Goal: Subscribe to service/newsletter

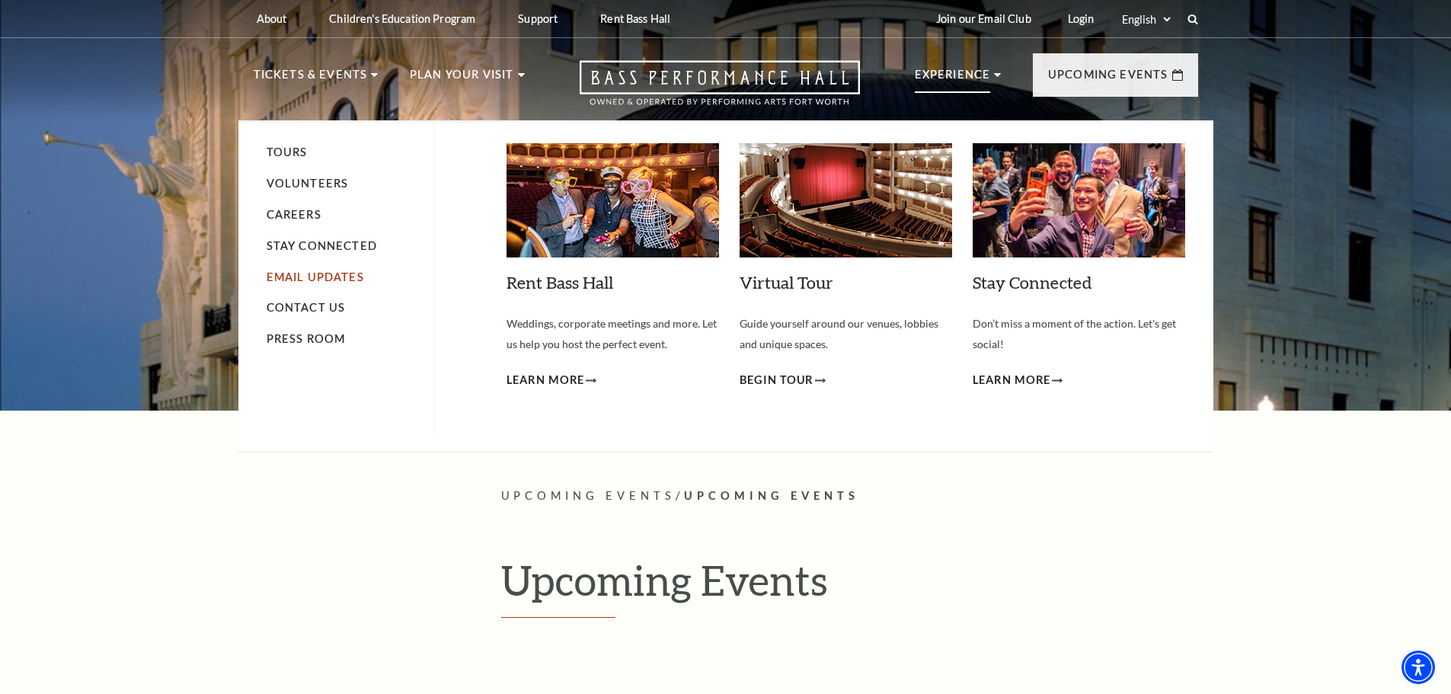
click at [302, 275] on link "Email Updates" at bounding box center [315, 276] width 97 height 13
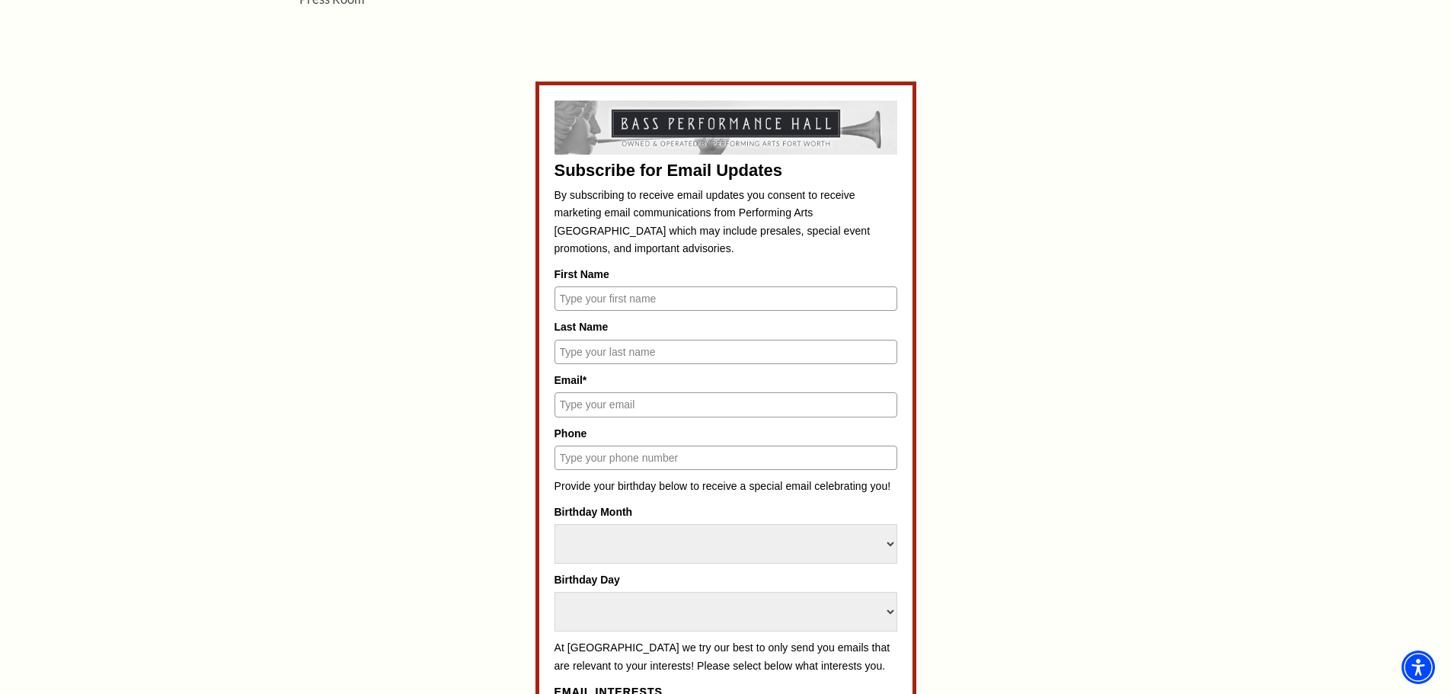
scroll to position [683, 0]
click at [631, 302] on input "First Name" at bounding box center [726, 301] width 343 height 24
type input "Tish"
type input "Barksdale"
type input "tishbarksdale@gmail.com"
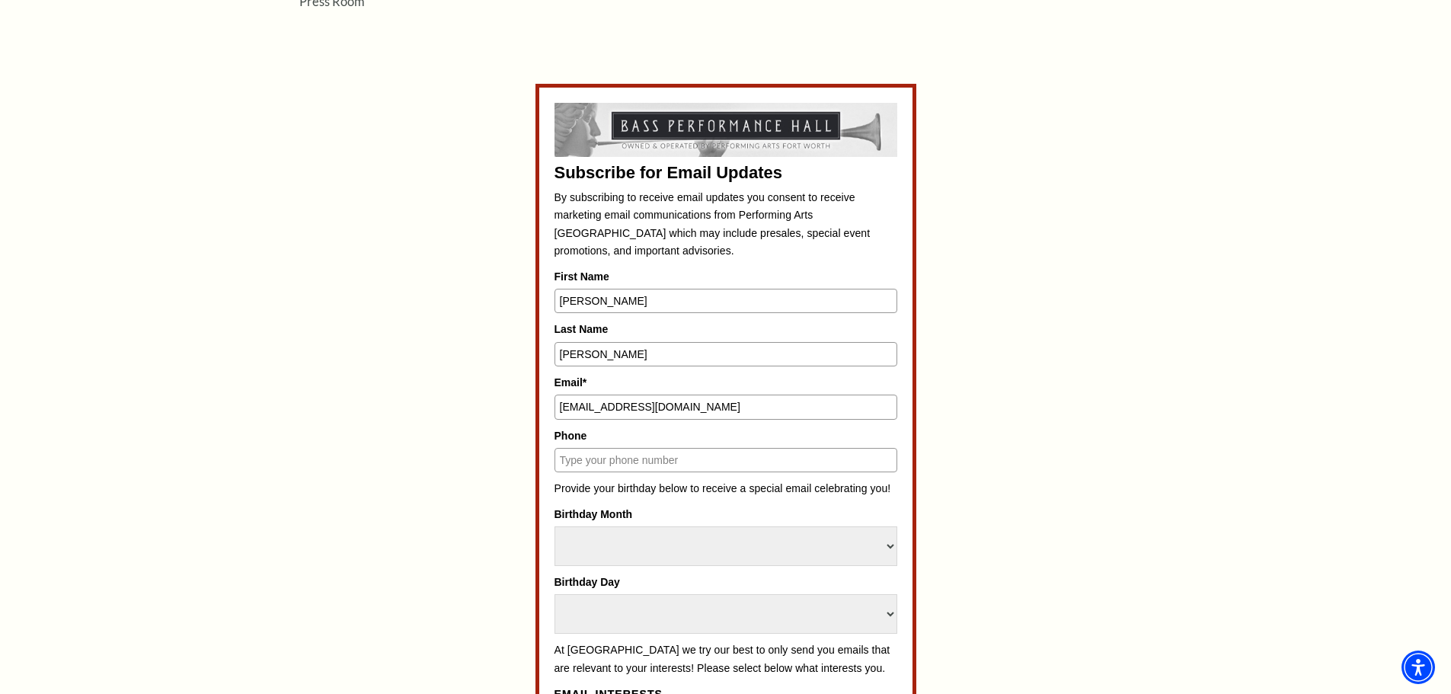
type input "9729715746"
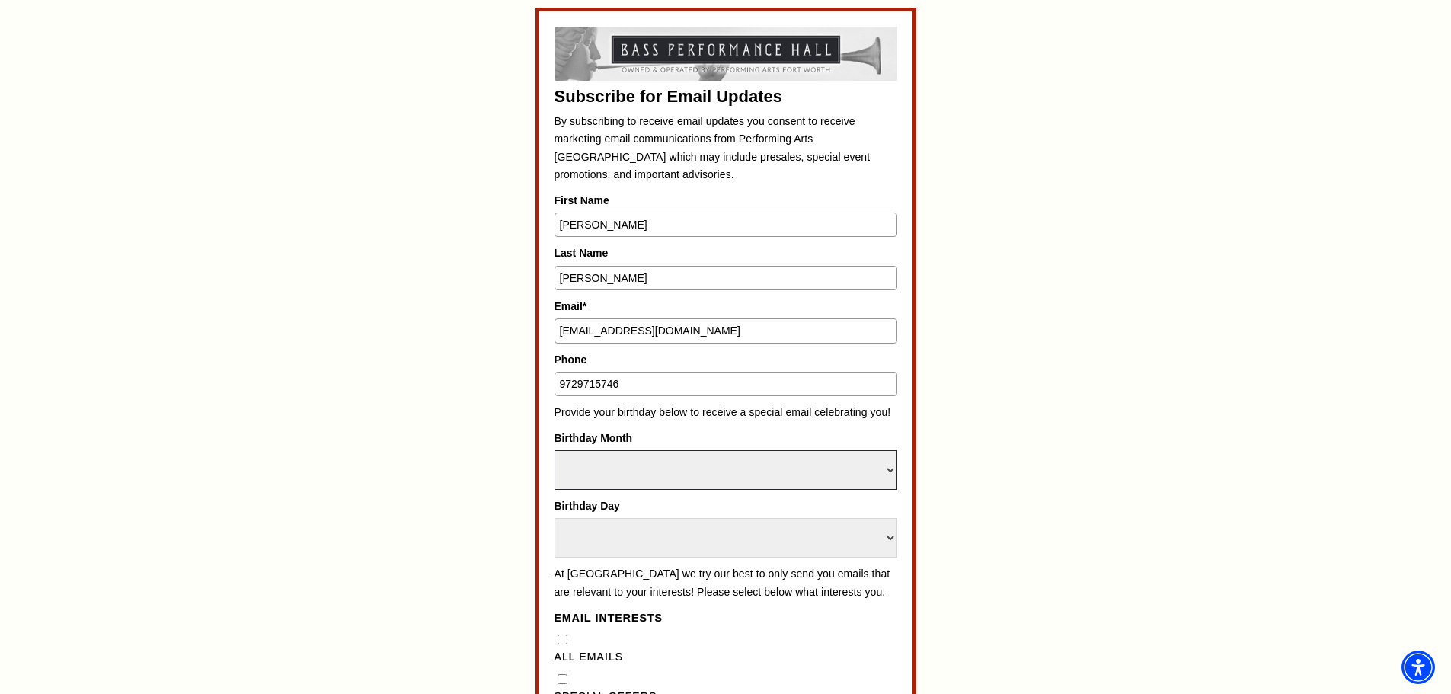
click at [641, 466] on select "Select Month January February March April May June July August September Octobe…" at bounding box center [726, 470] width 343 height 40
select select "November"
click at [555, 450] on select "Select Month January February March April May June July August September Octobe…" at bounding box center [726, 470] width 343 height 40
click at [635, 538] on select "Select Day 1 2 3 4 5 6 7 8 9 10 11 12 13 14 15 16 17 18 19 20 21 22 23 24 25 26…" at bounding box center [726, 538] width 343 height 40
select select "9"
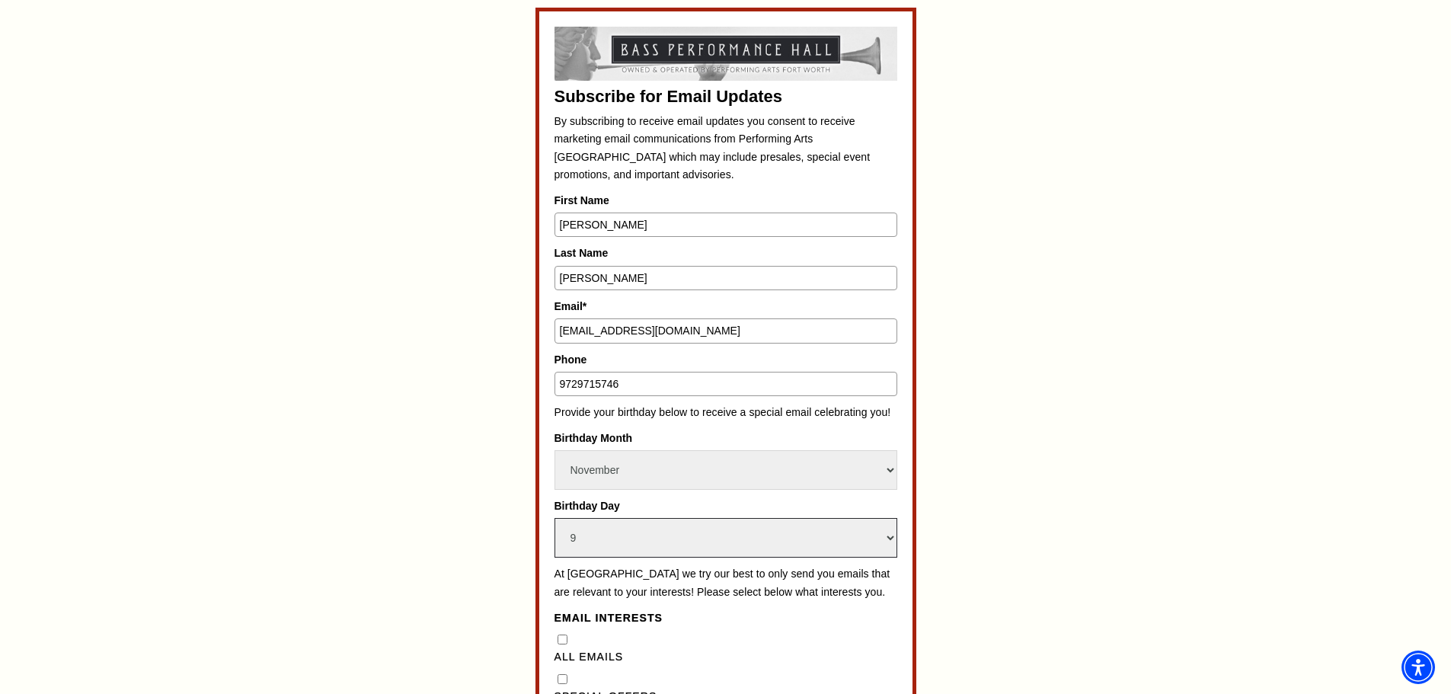
click at [555, 518] on select "Select Day 1 2 3 4 5 6 7 8 9 10 11 12 13 14 15 16 17 18 19 20 21 22 23 24 25 26…" at bounding box center [726, 538] width 343 height 40
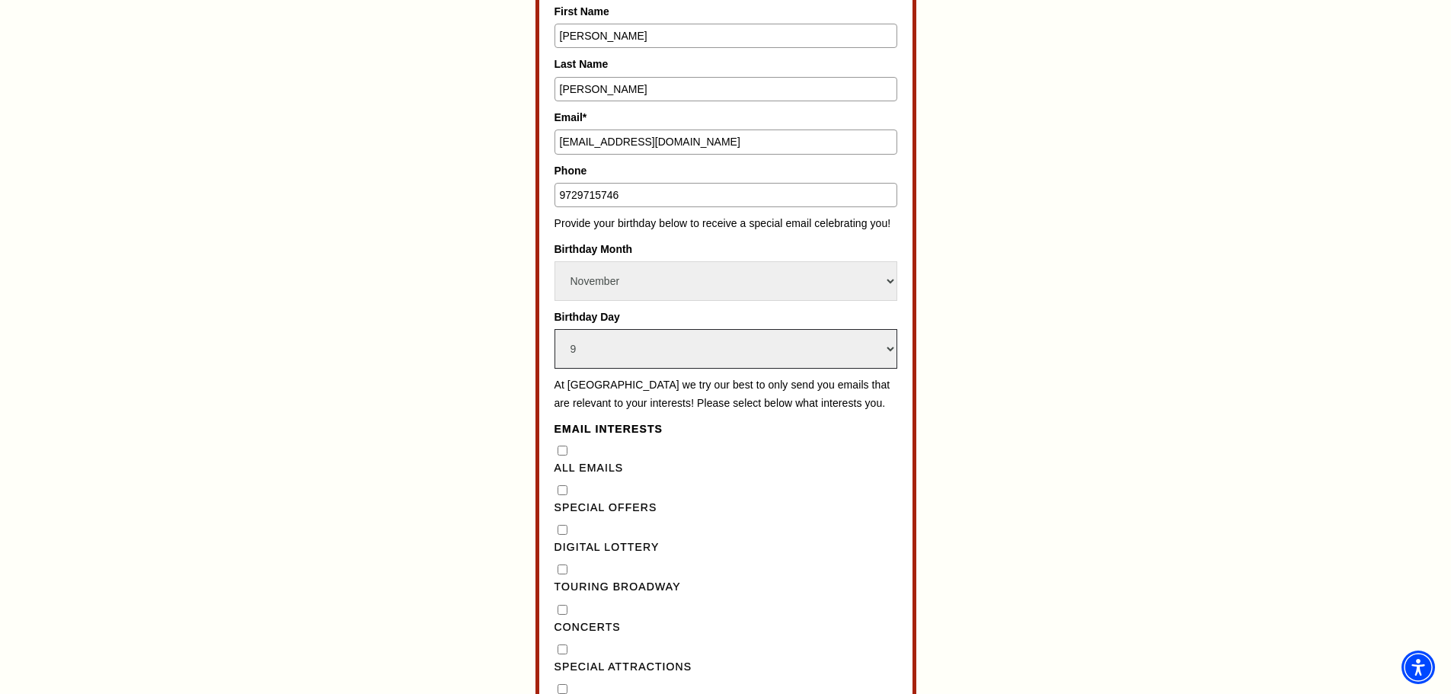
scroll to position [1064, 0]
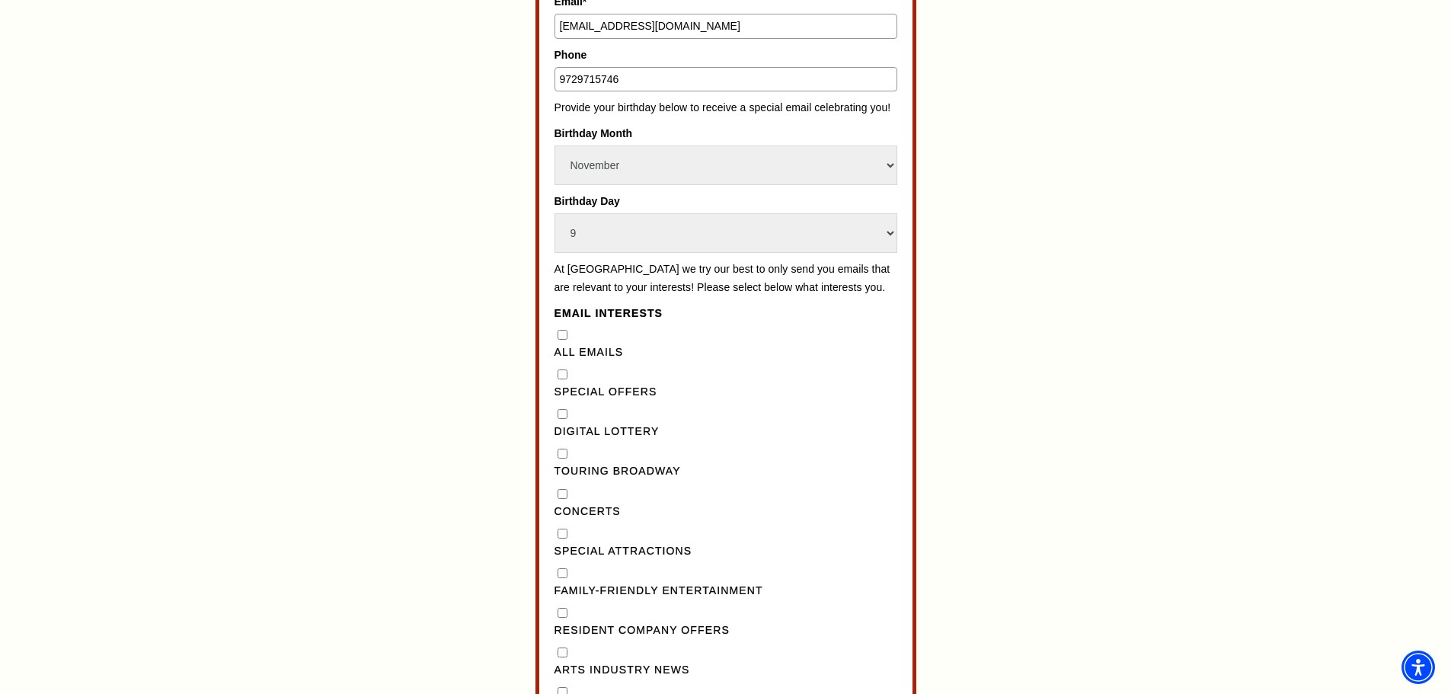
click at [561, 361] on label "All Emails" at bounding box center [726, 353] width 343 height 18
click at [561, 340] on Emails"] "All Emails" at bounding box center [563, 335] width 10 height 10
click at [561, 361] on label "All Emails" at bounding box center [726, 353] width 343 height 18
click at [561, 340] on Emails"] "All Emails" at bounding box center [563, 335] width 10 height 10
click at [563, 340] on Emails"] "All Emails" at bounding box center [563, 335] width 10 height 10
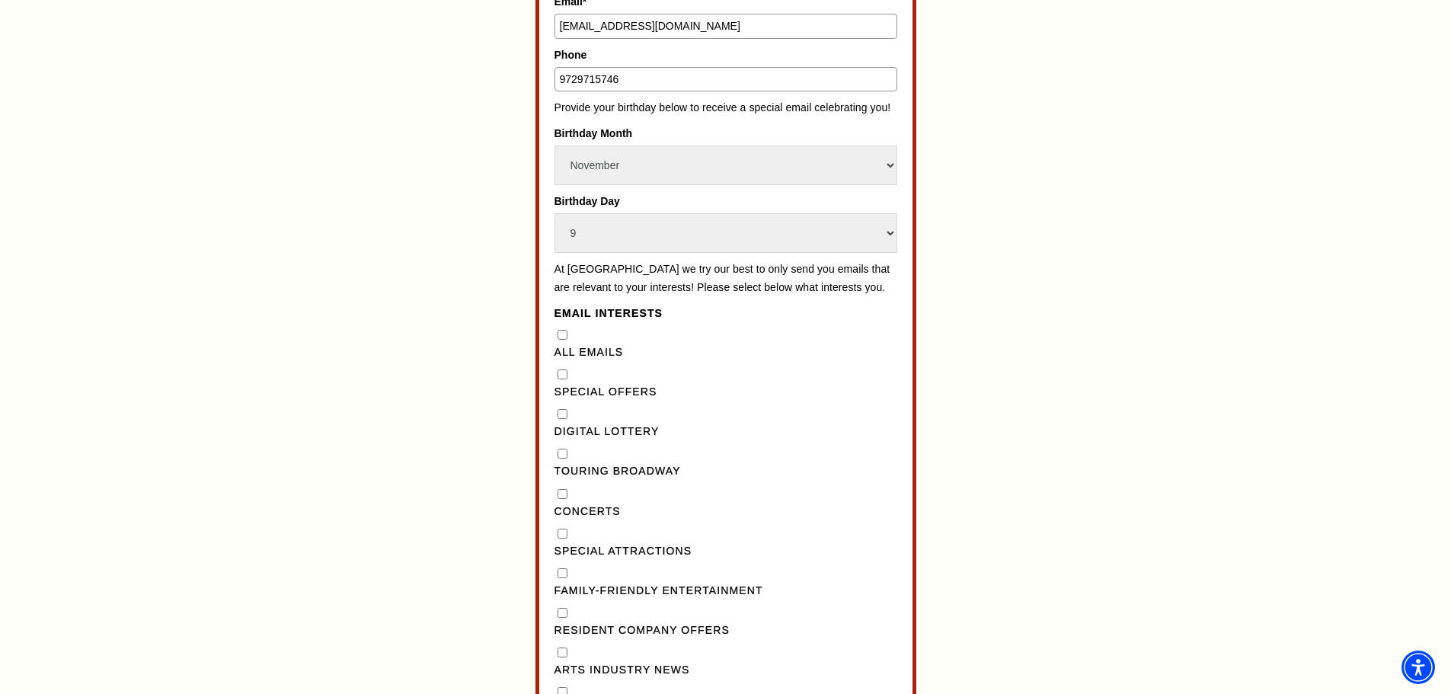
checkbox Emails"] "true"
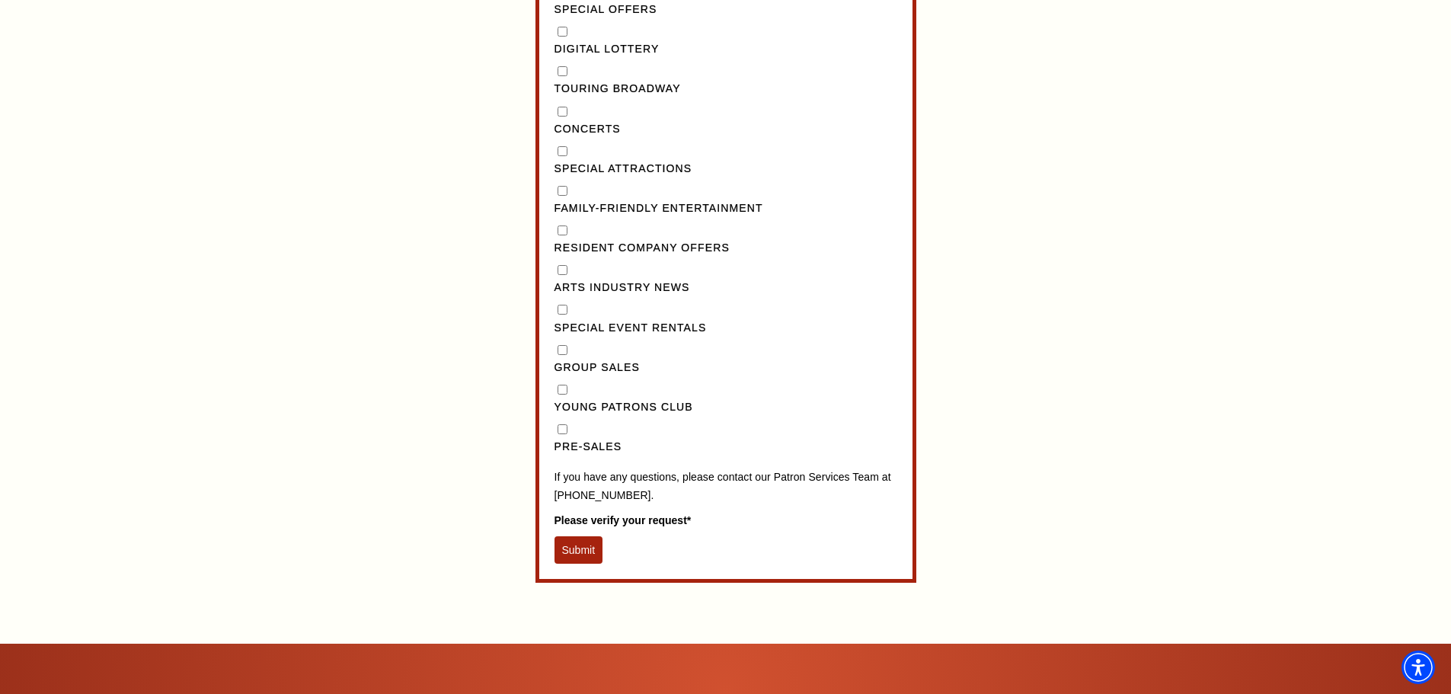
scroll to position [1521, 0]
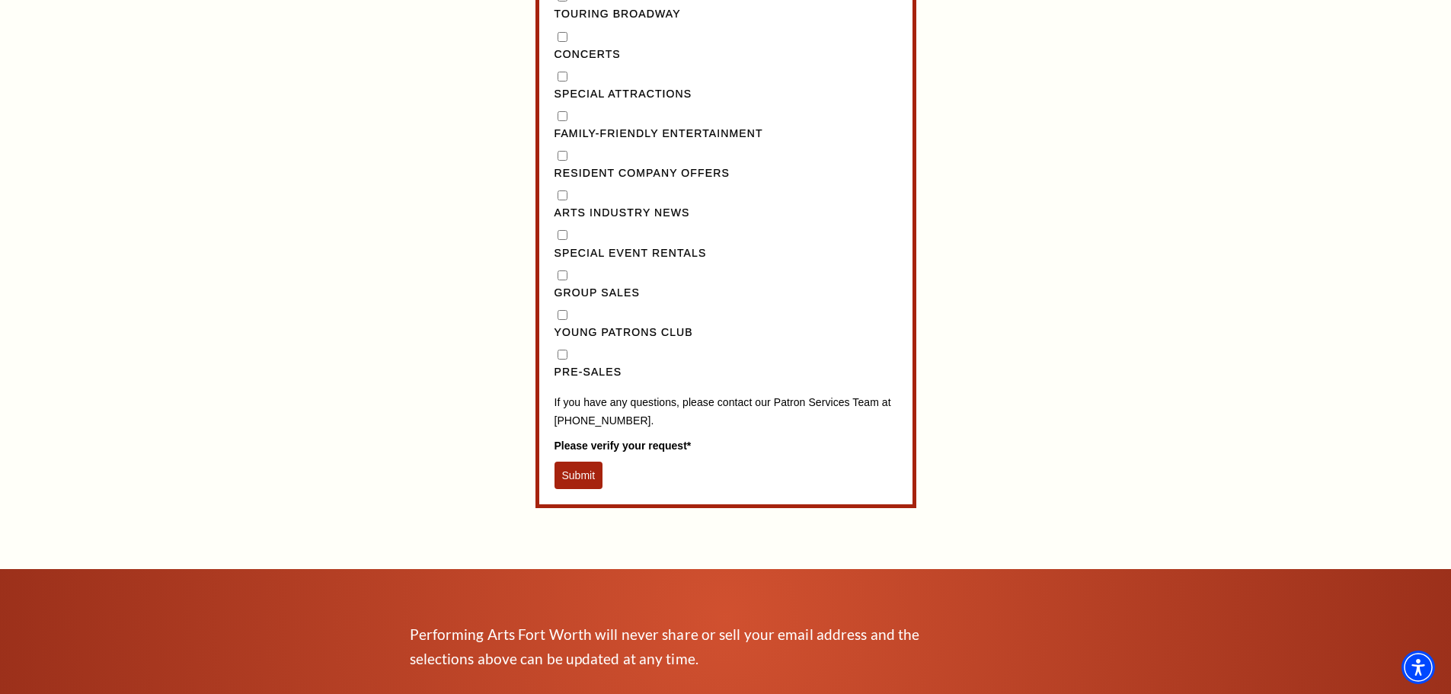
click at [580, 489] on button "Submit" at bounding box center [579, 475] width 49 height 27
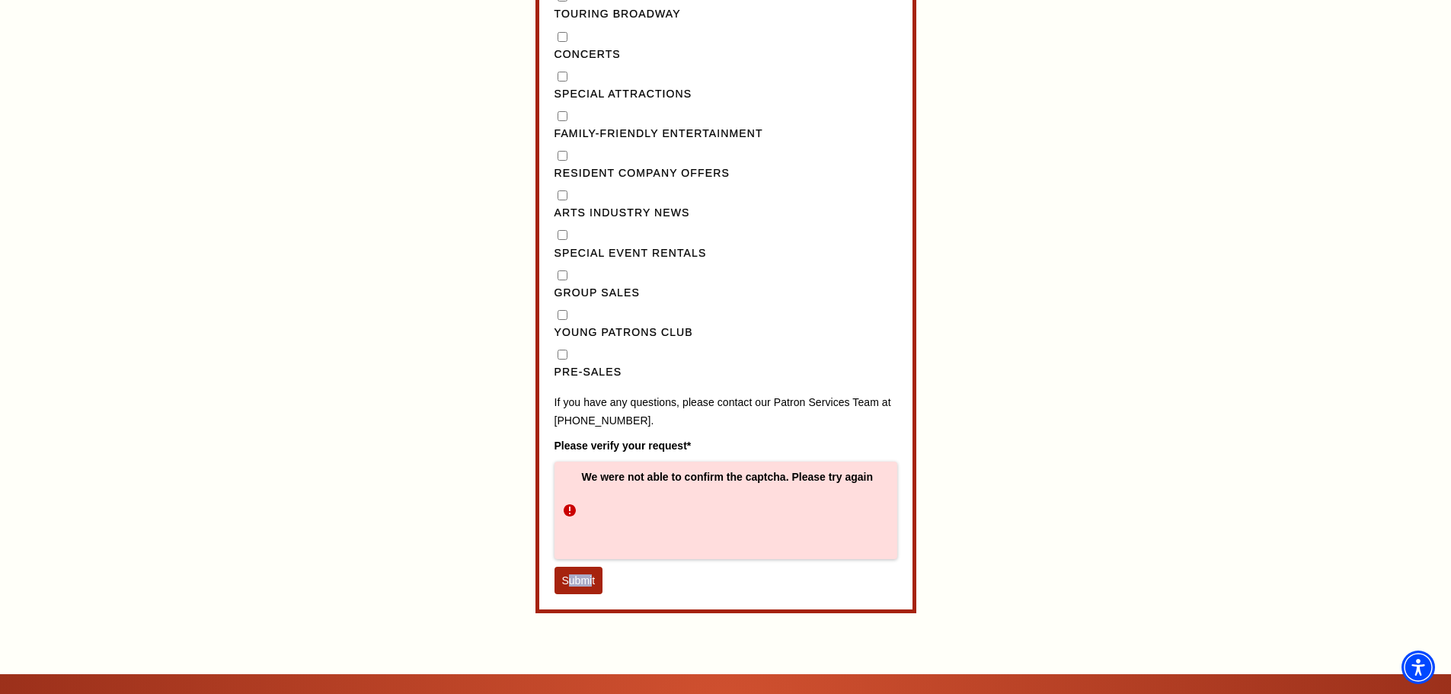
click at [591, 588] on div "We were not able to confirm the captcha. Please try again Submit" at bounding box center [726, 528] width 343 height 133
click at [591, 594] on button "Submit" at bounding box center [579, 580] width 49 height 27
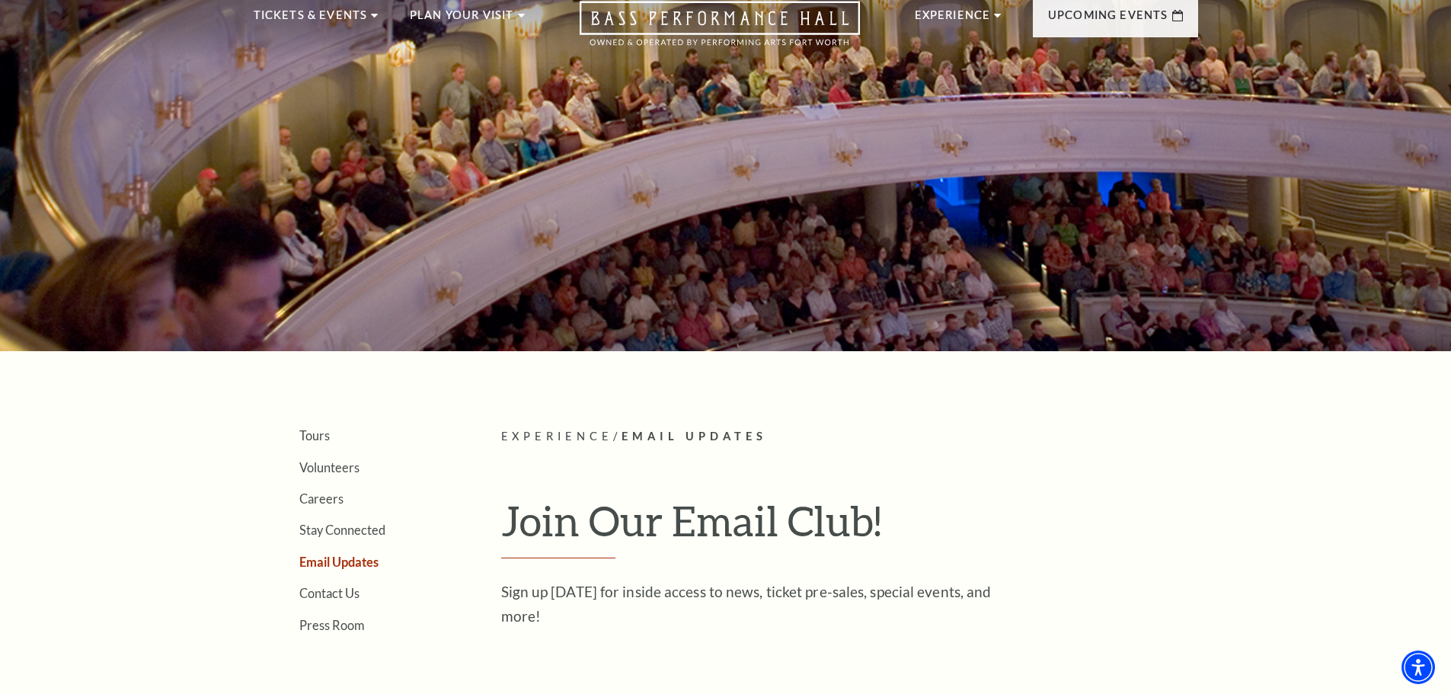
scroll to position [0, 0]
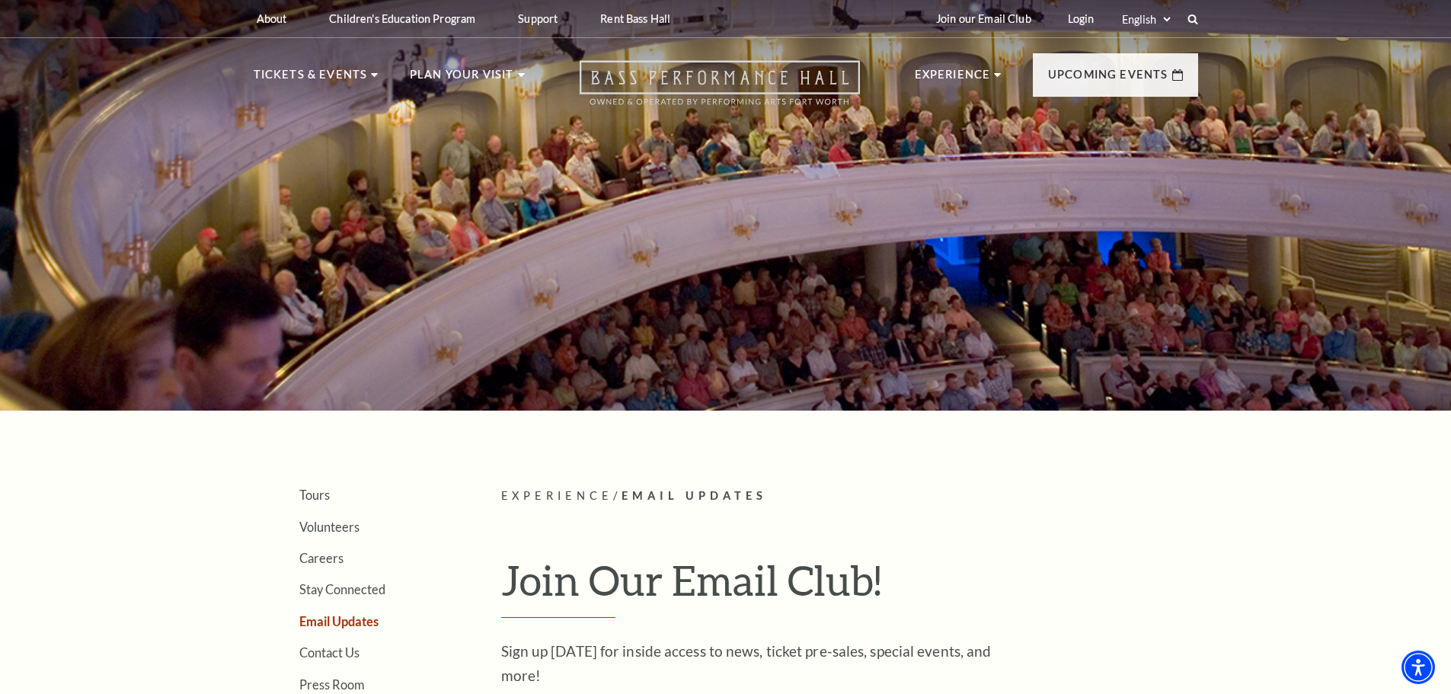
click at [662, 75] on use "Open this option" at bounding box center [720, 83] width 280 height 44
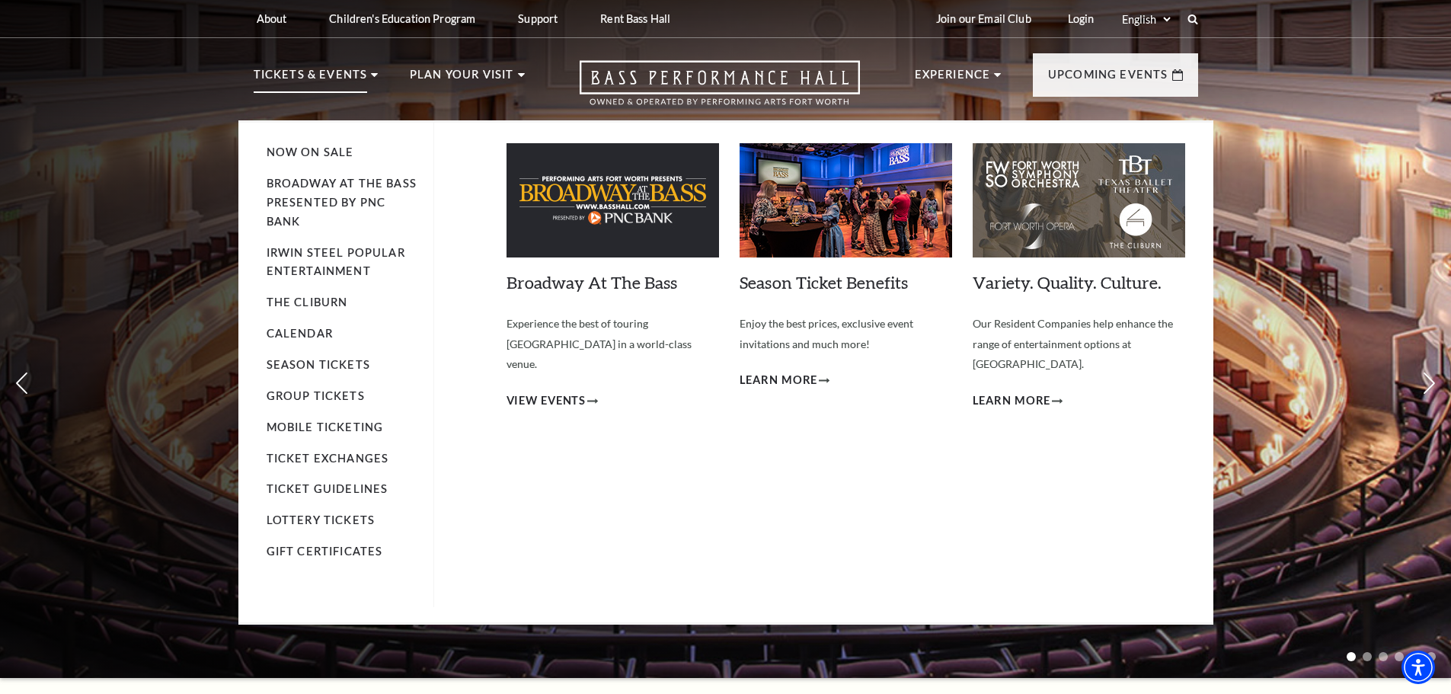
click at [272, 81] on p "Tickets & Events" at bounding box center [311, 79] width 114 height 27
click at [282, 152] on link "Now On Sale" at bounding box center [311, 151] width 88 height 13
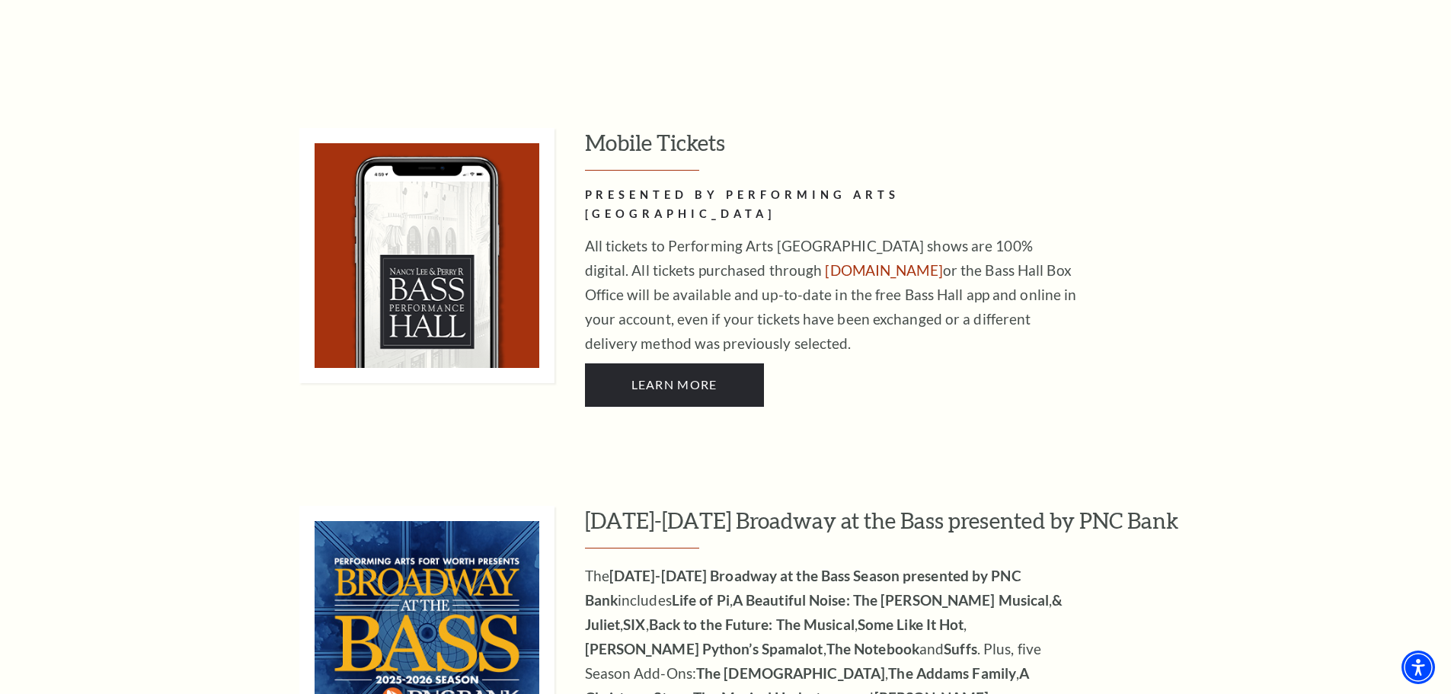
scroll to position [1066, 0]
